Goal: Task Accomplishment & Management: Manage account settings

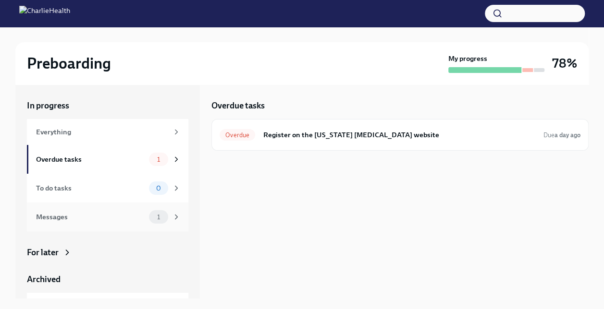
click at [141, 214] on div "Messages 1" at bounding box center [108, 216] width 145 height 13
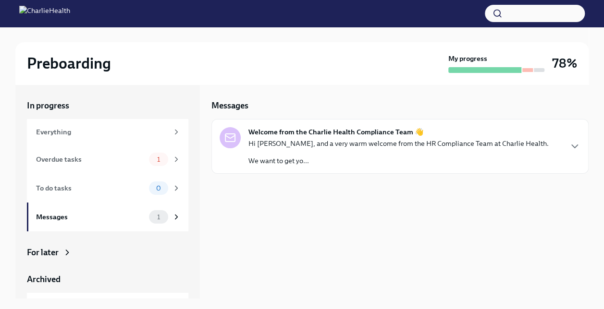
click at [472, 151] on div "Hi [PERSON_NAME], and a very warm welcome from the HR Compliance Team at Charli…" at bounding box center [398, 152] width 300 height 27
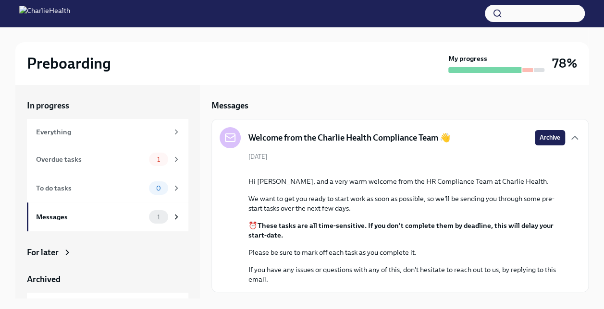
scroll to position [83, 0]
click at [86, 218] on div "Messages" at bounding box center [90, 217] width 109 height 11
click at [102, 123] on div "Everything" at bounding box center [107, 132] width 161 height 26
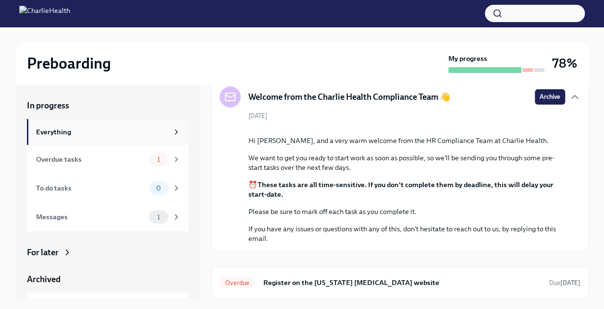
click at [102, 123] on div "Everything" at bounding box center [107, 132] width 161 height 26
click at [102, 124] on div "Everything" at bounding box center [107, 132] width 161 height 26
click at [110, 156] on div "Overdue tasks" at bounding box center [90, 159] width 109 height 11
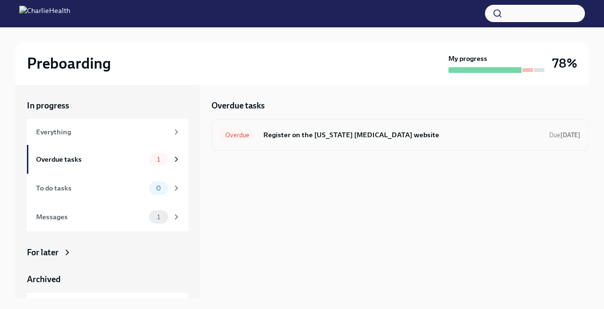
click at [303, 137] on h6 "Register on the [US_STATE] [MEDICAL_DATA] website" at bounding box center [402, 135] width 279 height 11
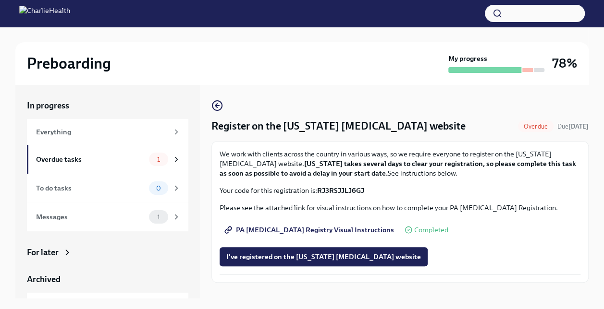
click at [341, 188] on strong "RJ3RSJJLJ6GJ" at bounding box center [340, 190] width 47 height 9
click at [58, 254] on div "For later" at bounding box center [43, 253] width 32 height 12
